Goal: Find contact information: Obtain details needed to contact an individual or organization

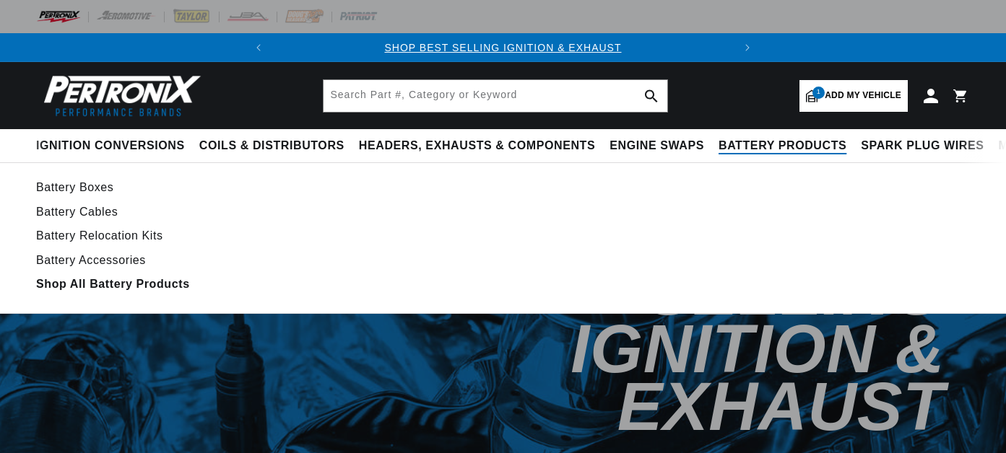
select select "1969"
select select "Chevrolet"
select select "Camaro"
select select "350cid-5.7L"
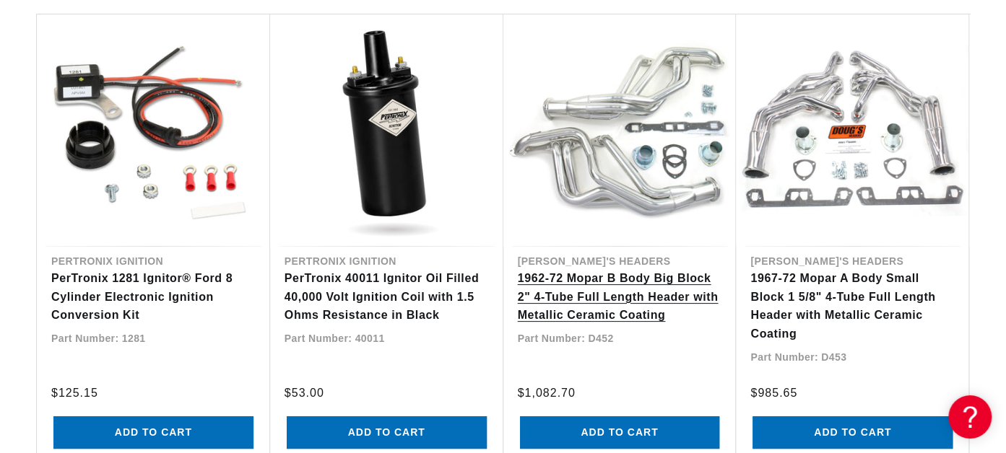
scroll to position [2071, 0]
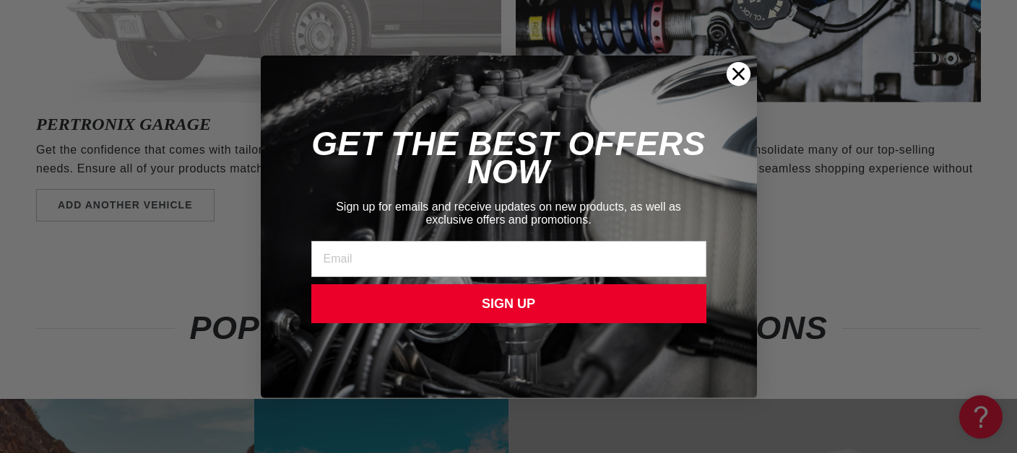
click at [734, 73] on circle "Close dialog" at bounding box center [738, 73] width 24 height 24
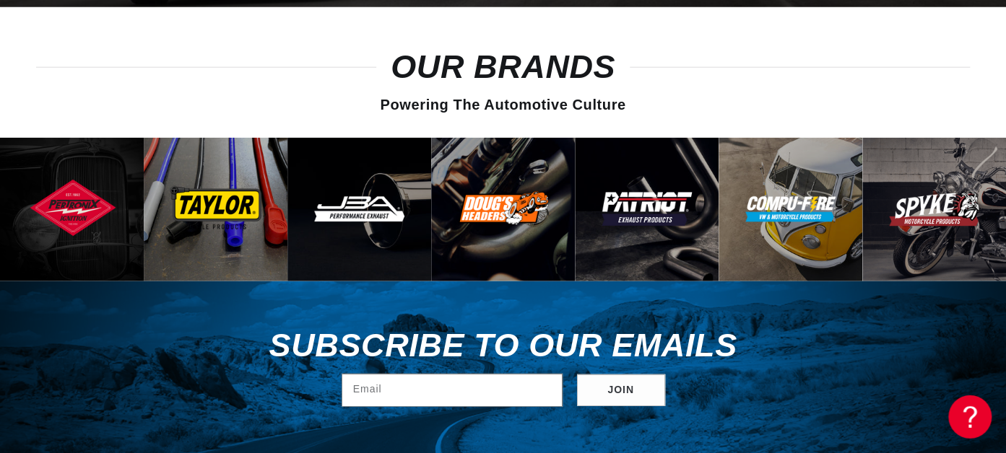
scroll to position [4428, 0]
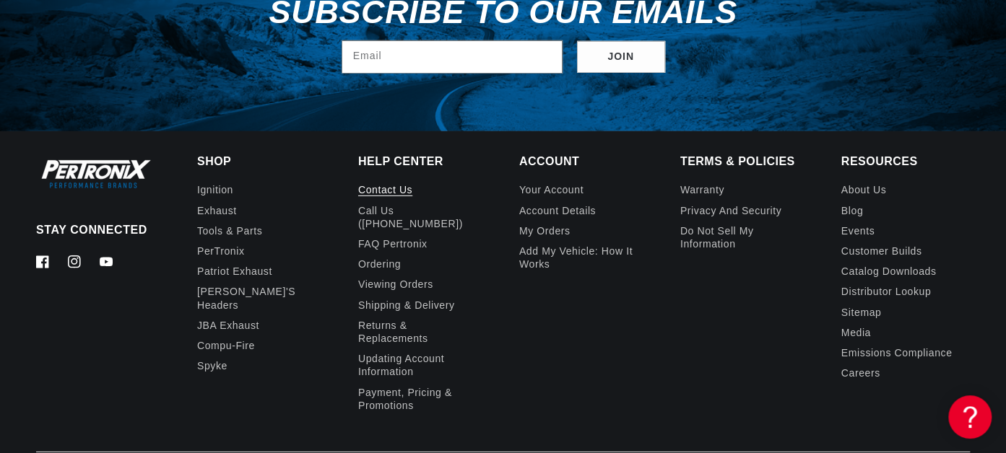
click at [386, 183] on link "Contact us" at bounding box center [385, 191] width 54 height 17
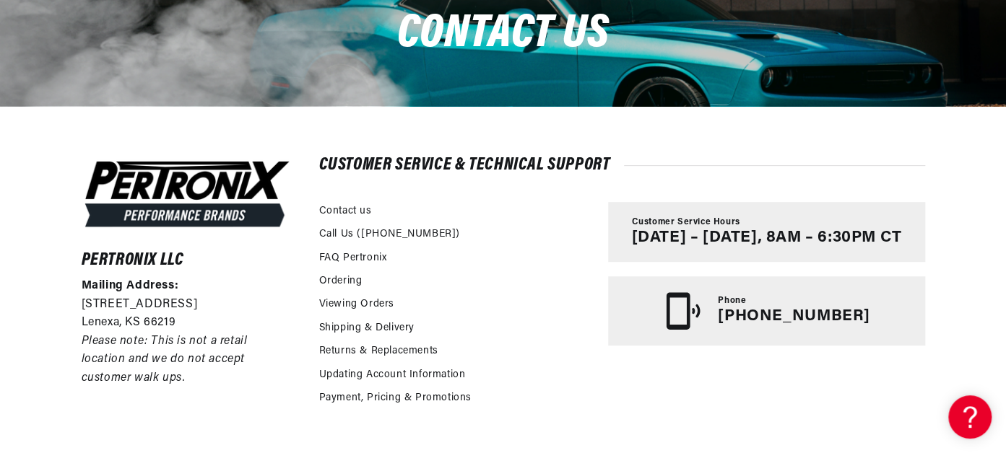
scroll to position [0, 438]
